Goal: Book appointment/travel/reservation

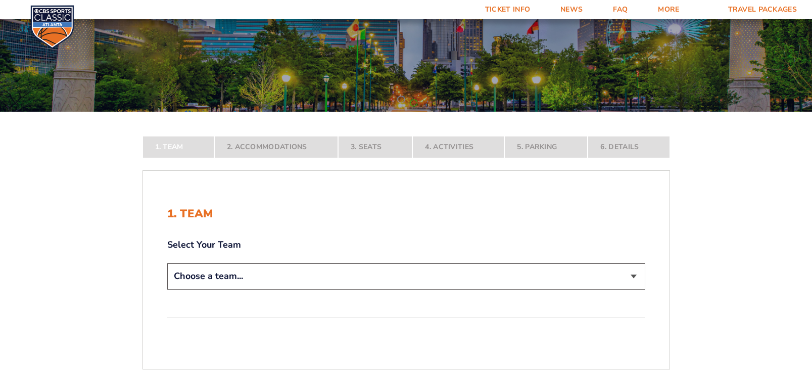
scroll to position [150, 0]
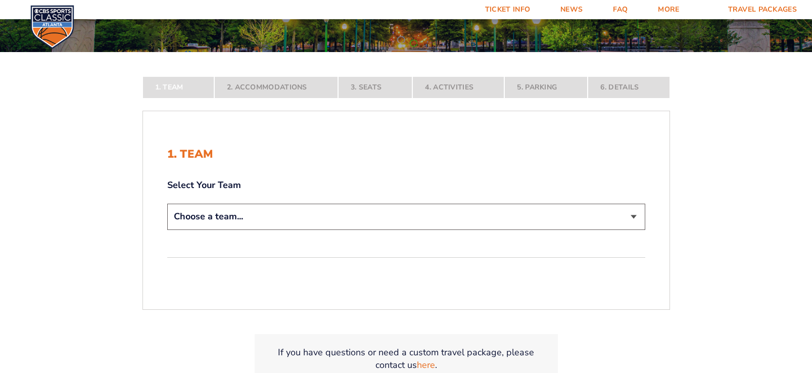
select select "12756"
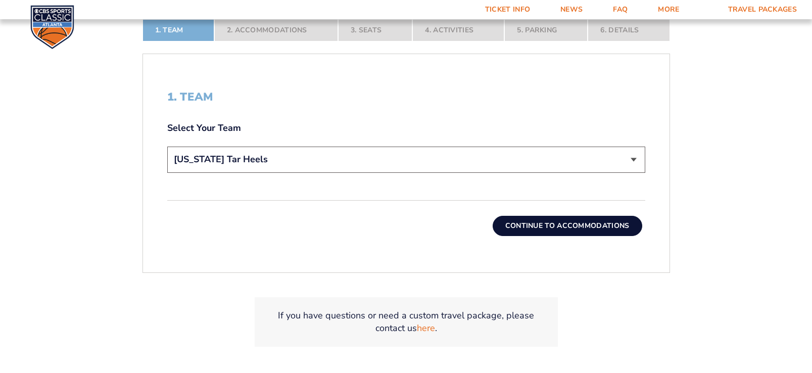
scroll to position [278, 0]
click at [606, 222] on button "Continue To Accommodations" at bounding box center [567, 225] width 150 height 20
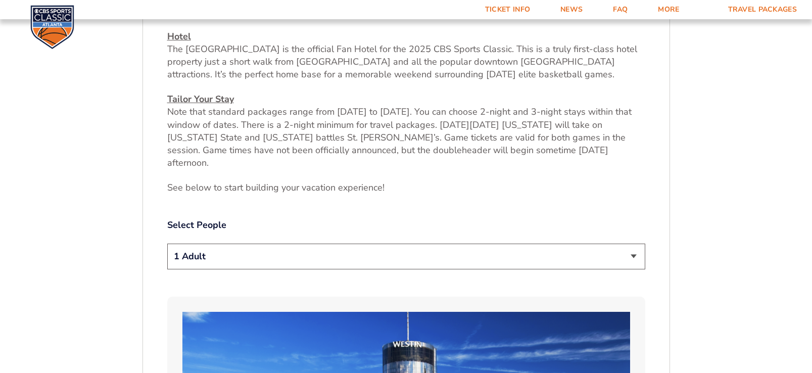
scroll to position [437, 0]
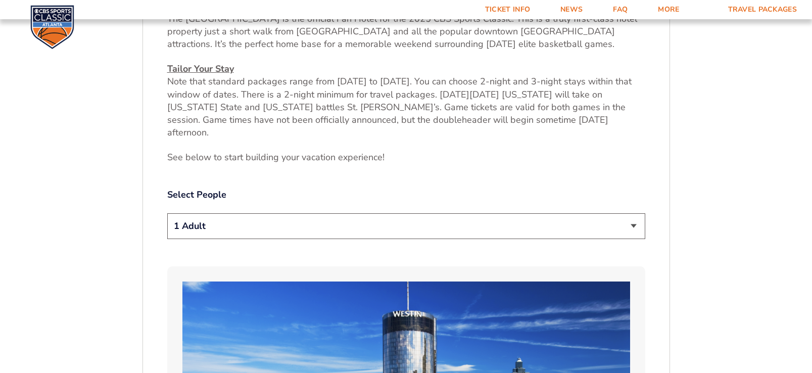
select select "3 Adults"
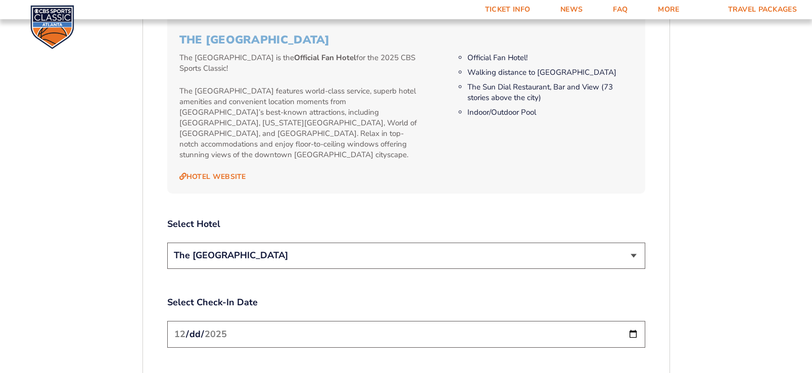
scroll to position [1048, 0]
click at [273, 320] on input "[DATE]" at bounding box center [406, 333] width 478 height 27
click at [301, 320] on input "[DATE]" at bounding box center [406, 333] width 478 height 27
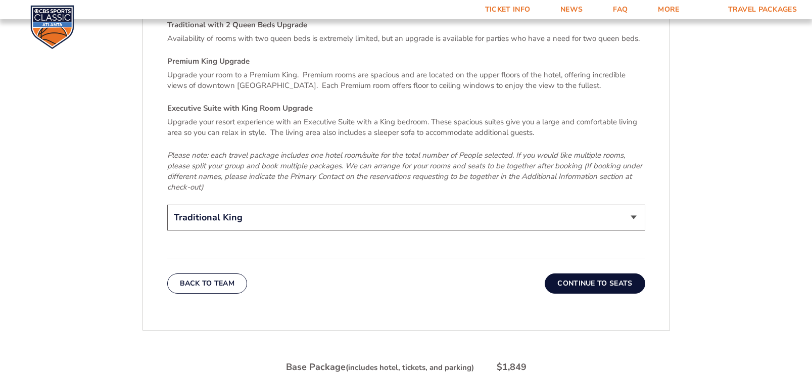
scroll to position [1559, 0]
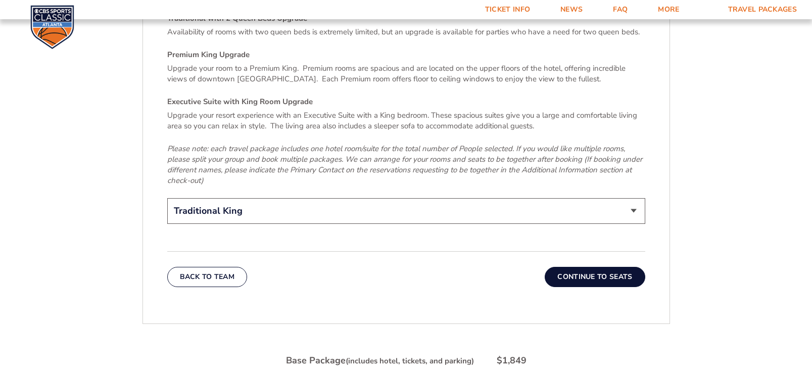
select select "Traditional with 2 Queen Beds Upgrade"
click at [615, 267] on button "Continue To Seats" at bounding box center [595, 277] width 100 height 20
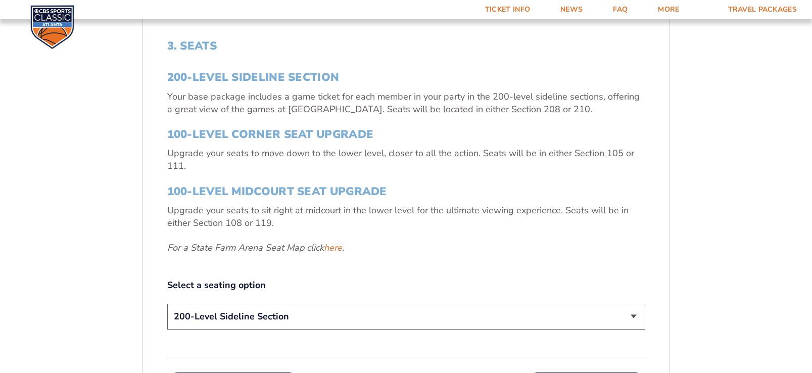
scroll to position [329, 0]
click at [330, 249] on link "here" at bounding box center [333, 247] width 18 height 13
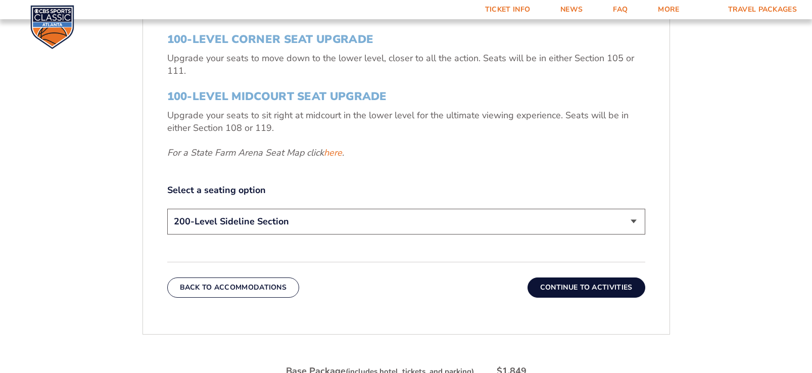
scroll to position [425, 0]
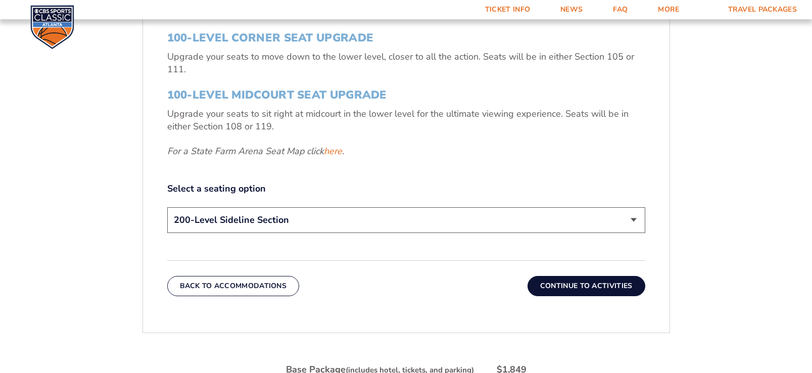
click at [603, 284] on button "Continue To Activities" at bounding box center [586, 286] width 118 height 20
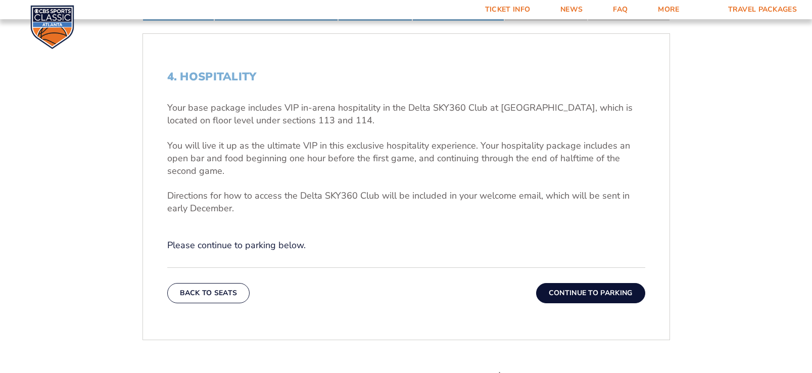
scroll to position [352, 0]
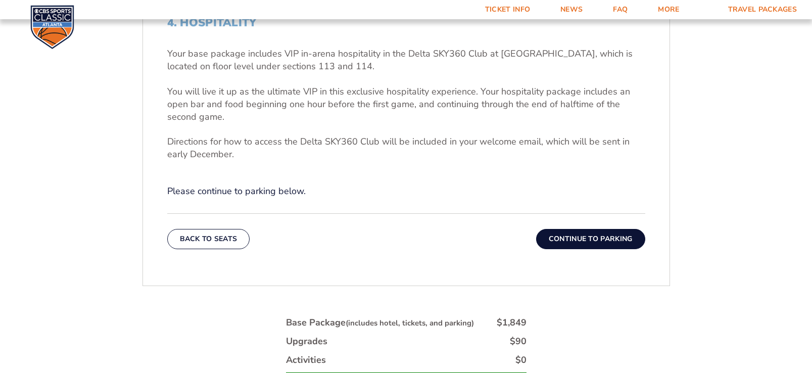
click at [592, 236] on button "Continue To Parking" at bounding box center [590, 239] width 109 height 20
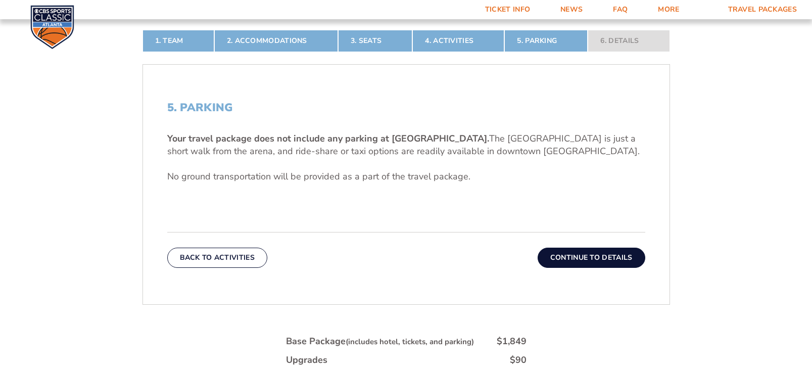
scroll to position [268, 0]
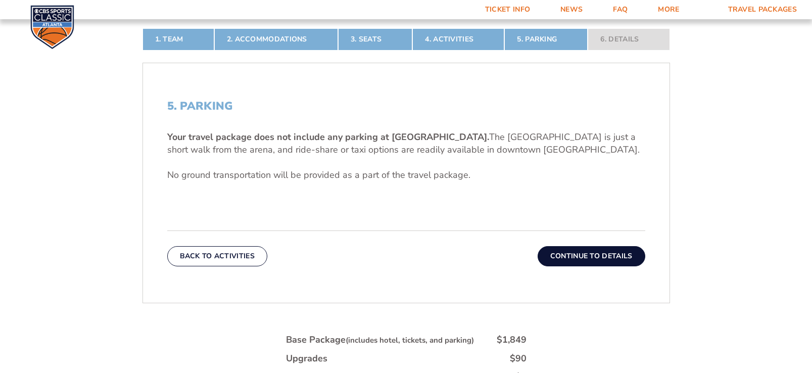
click at [613, 256] on button "Continue To Details" at bounding box center [591, 256] width 108 height 20
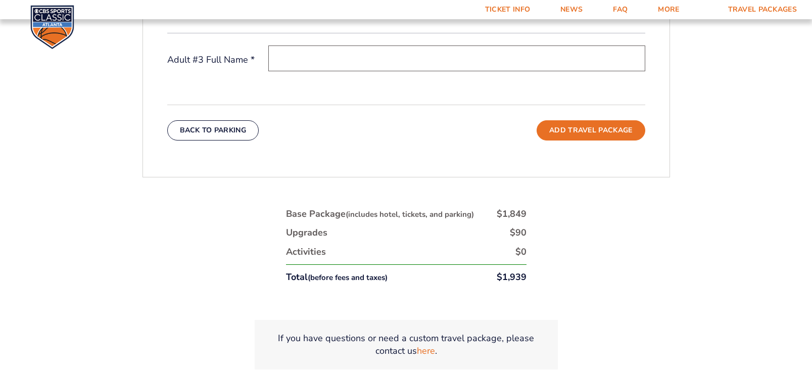
scroll to position [602, 0]
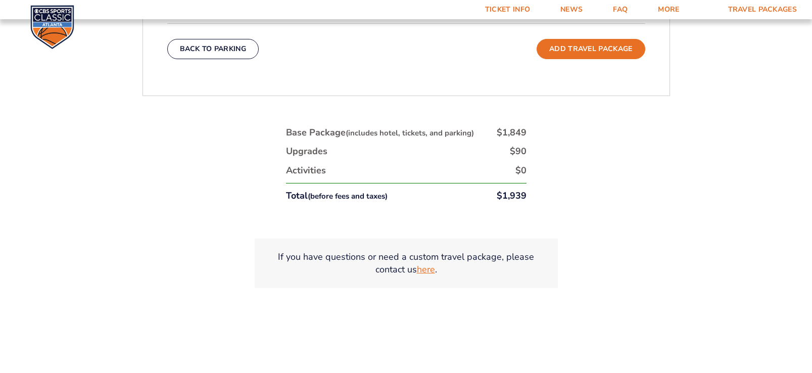
click at [426, 269] on link "here" at bounding box center [426, 269] width 18 height 13
click at [646, 196] on div "1. Team 2. Accommodations 3. Seats 4. Activities 5. Parking 6. Details 1. Team …" at bounding box center [406, 3] width 576 height 667
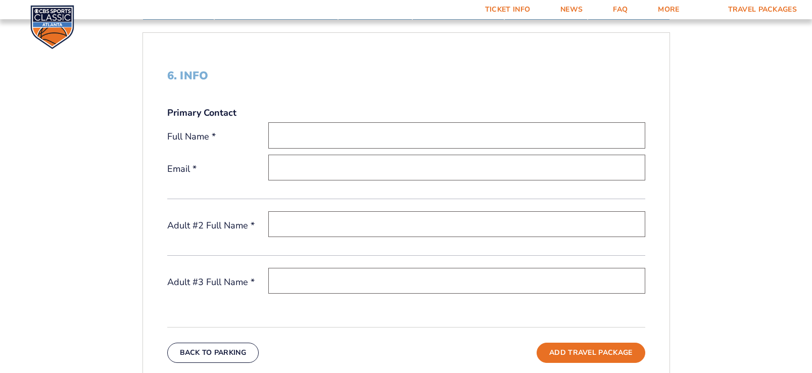
scroll to position [183, 0]
